Goal: Transaction & Acquisition: Subscribe to service/newsletter

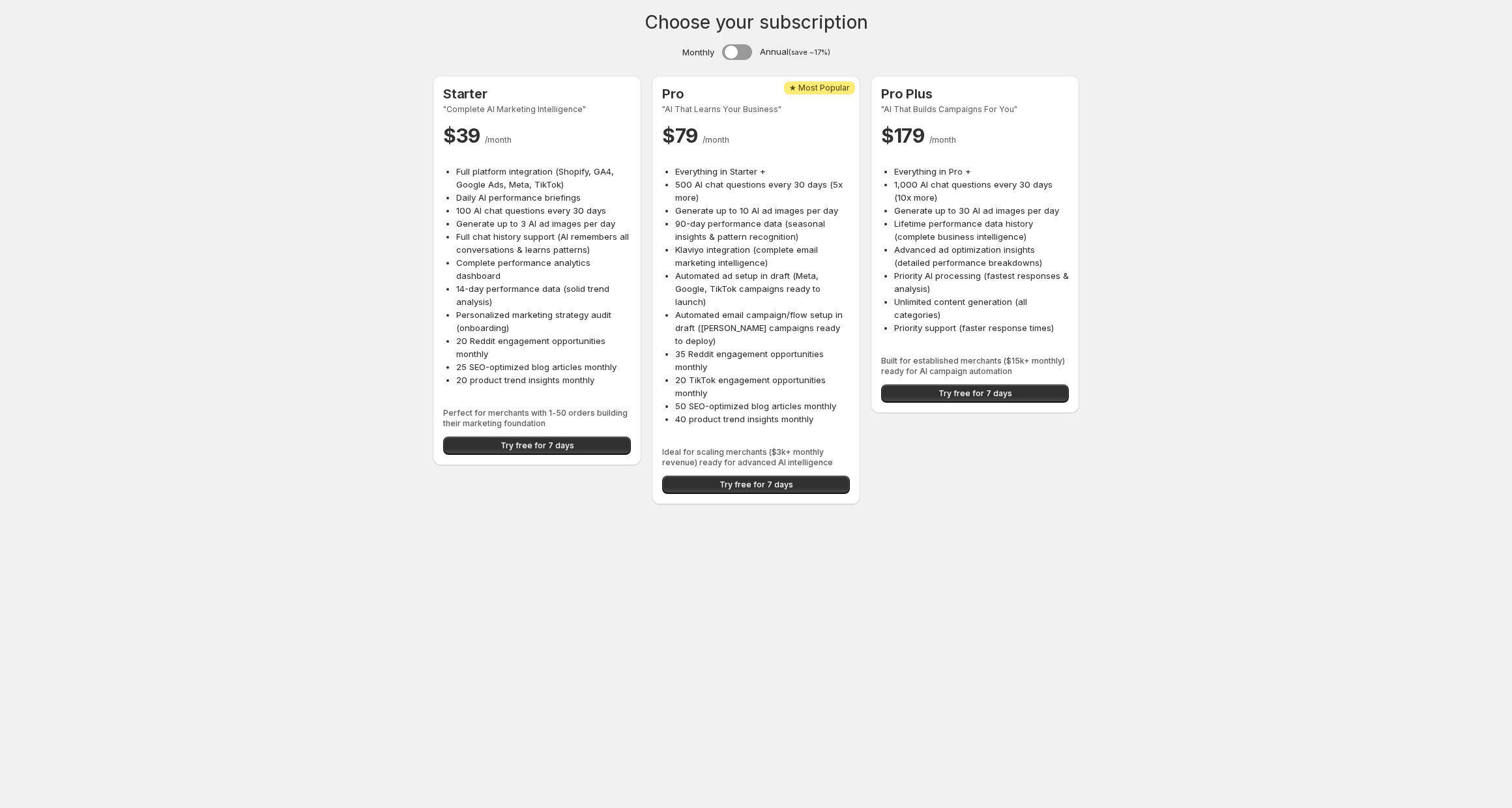
click at [258, 176] on div "Choose your subscription Monthly Annual (save ~17%) Starter "Complete AI Market…" at bounding box center [756, 259] width 1512 height 520
click at [552, 448] on span "Try free for 7 days" at bounding box center [536, 445] width 73 height 10
click at [263, 286] on div "Choose your subscription Monthly Annual (save ~17%) Starter "Complete AI Market…" at bounding box center [756, 259] width 1512 height 520
drag, startPoint x: 348, startPoint y: 275, endPoint x: 374, endPoint y: 269, distance: 26.7
click at [352, 272] on div "Choose your subscription Monthly Annual (save ~17%) Starter "Complete AI Market…" at bounding box center [756, 259] width 1512 height 520
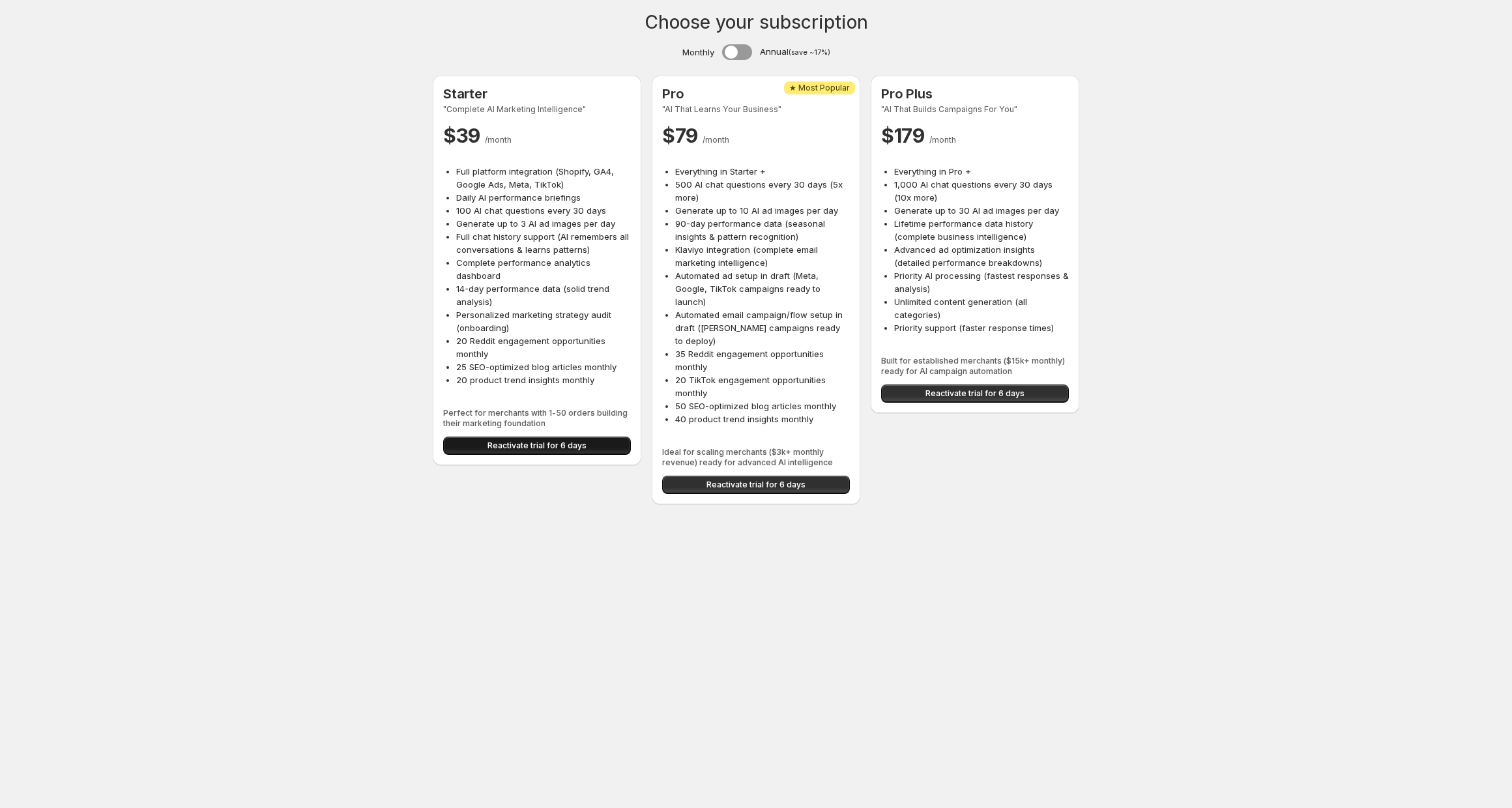
click at [565, 447] on span "Reactivate trial for 6 days" at bounding box center [536, 445] width 99 height 10
